Goal: Check status

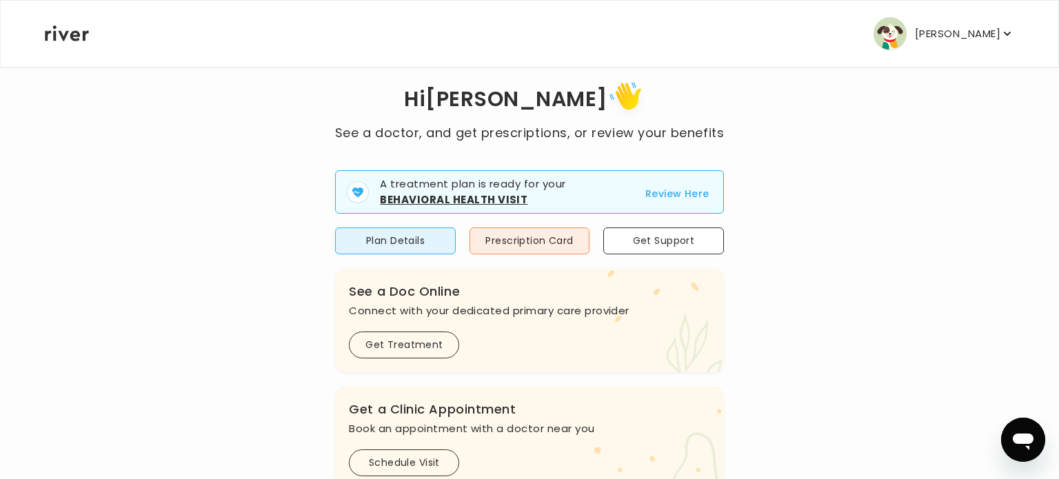
scroll to position [39, 0]
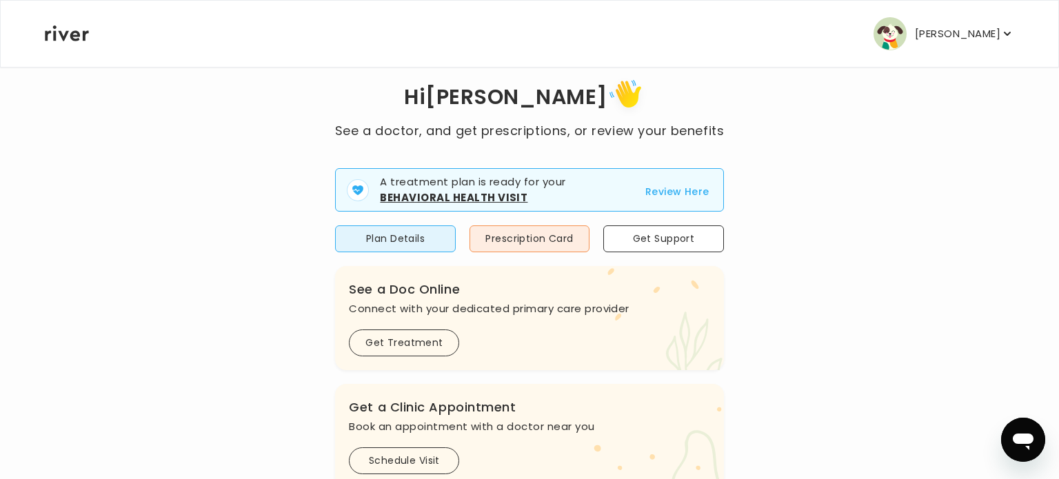
click at [669, 190] on button "Review Here" at bounding box center [678, 191] width 64 height 17
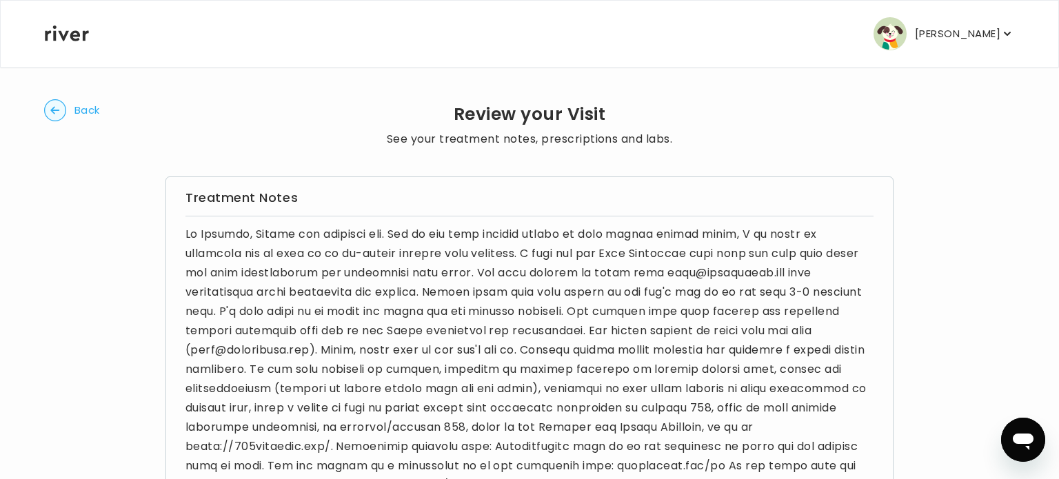
click at [56, 108] on circle "button" at bounding box center [55, 110] width 21 height 21
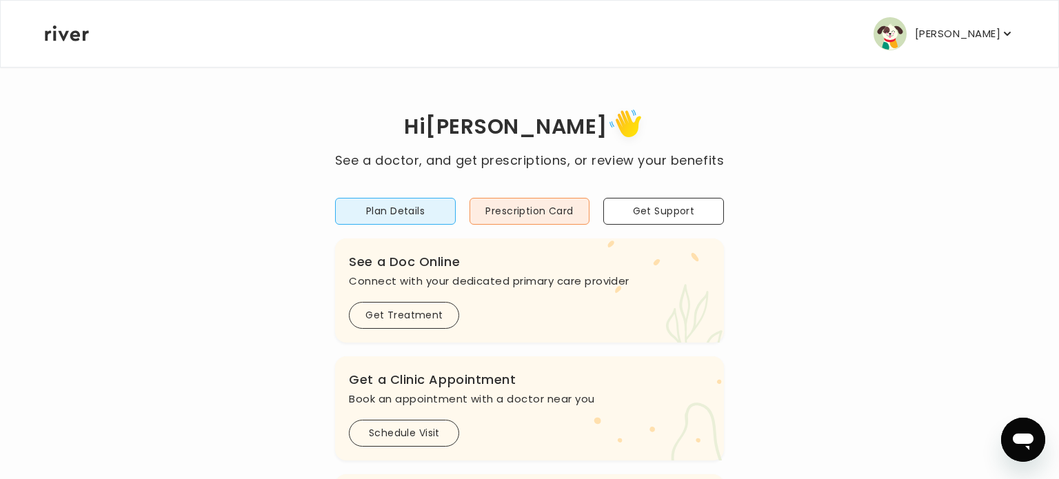
scroll to position [39, 0]
